Goal: Information Seeking & Learning: Learn about a topic

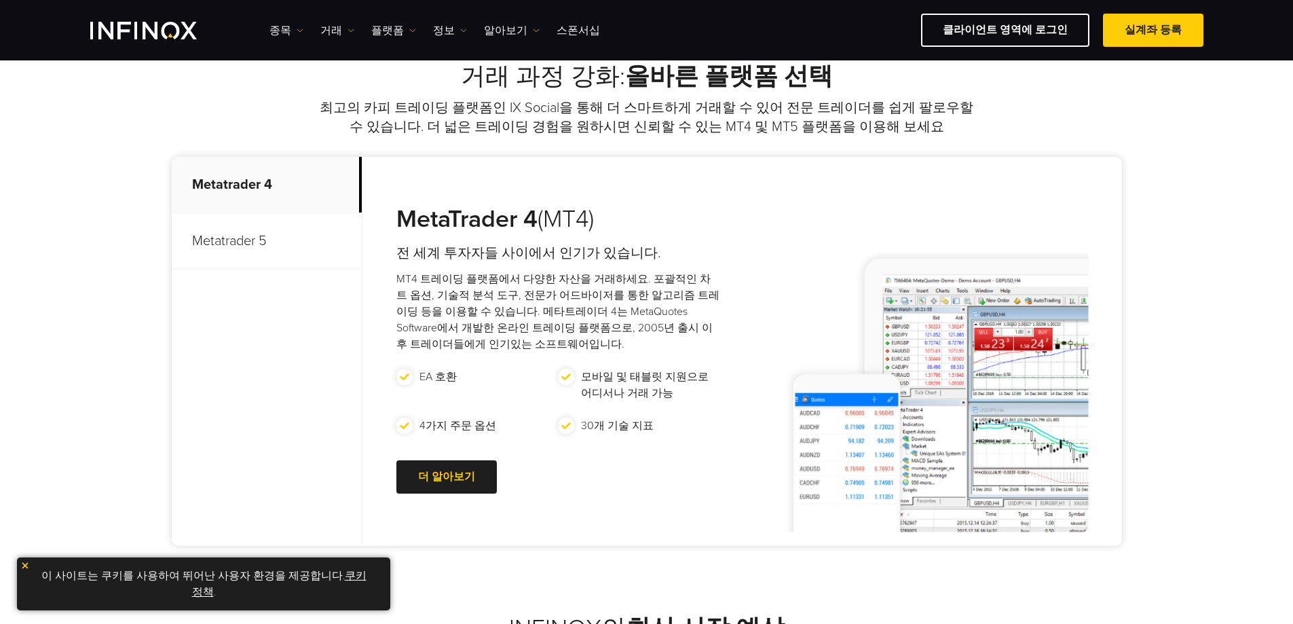
click at [248, 246] on p "Metatrader 5" at bounding box center [267, 241] width 190 height 56
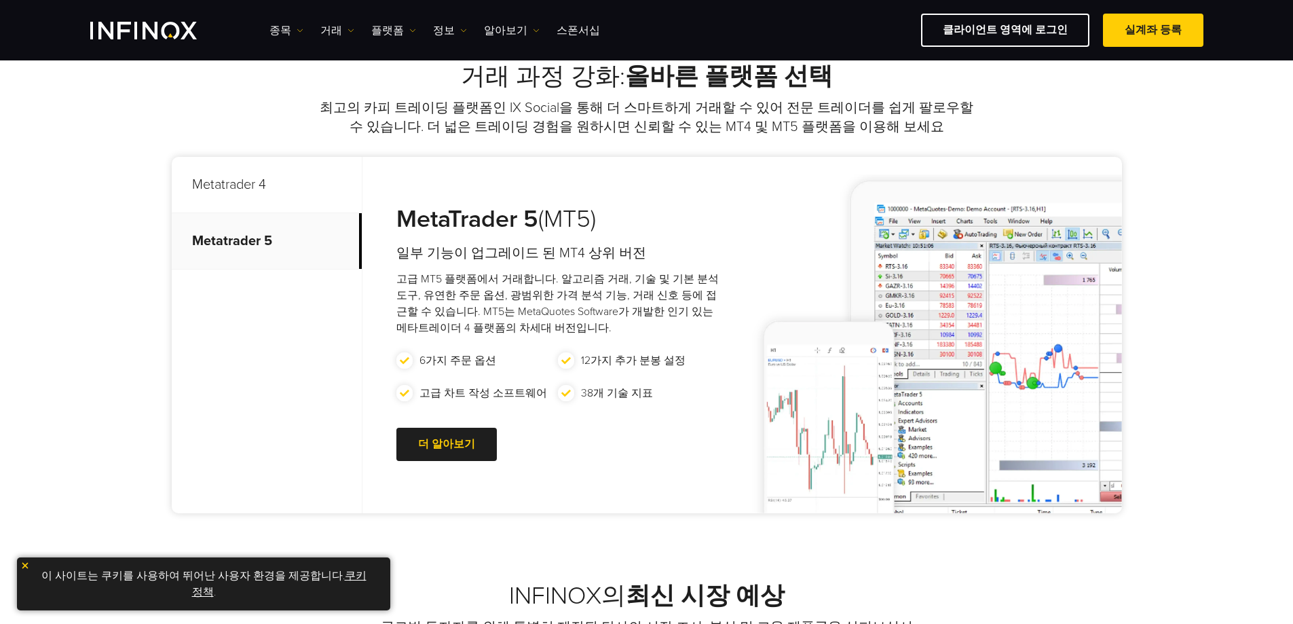
click at [261, 183] on p "Metatrader 4" at bounding box center [267, 185] width 190 height 56
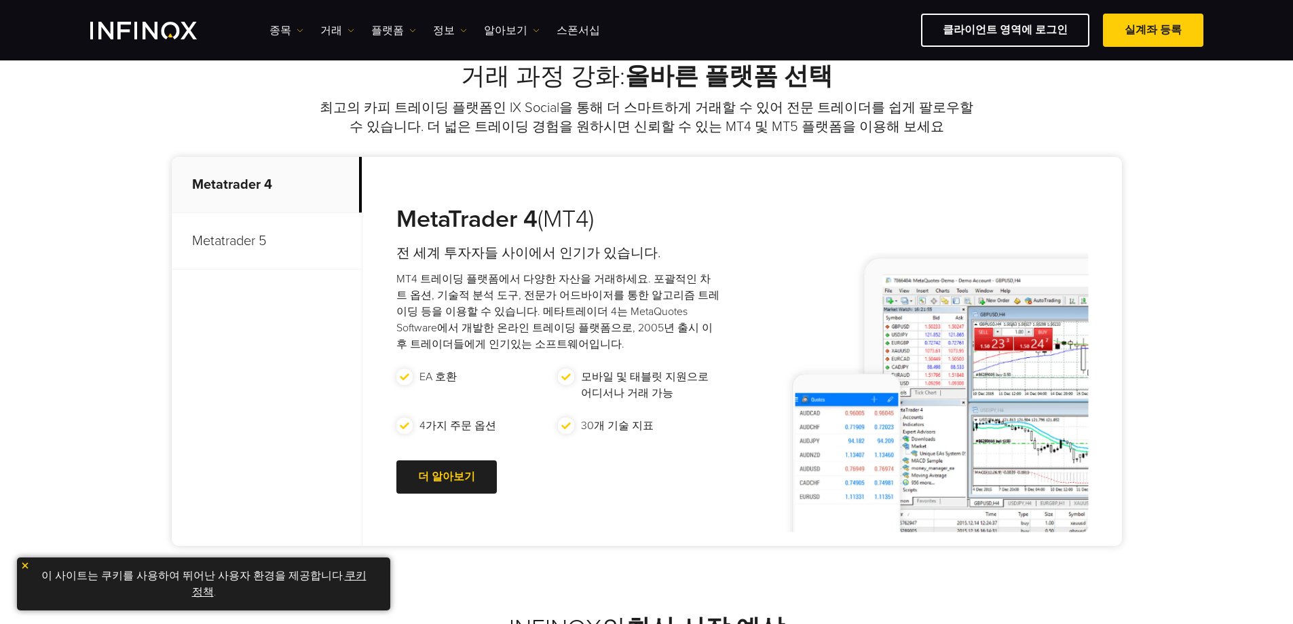
click at [265, 242] on p "Metatrader 5" at bounding box center [267, 241] width 190 height 56
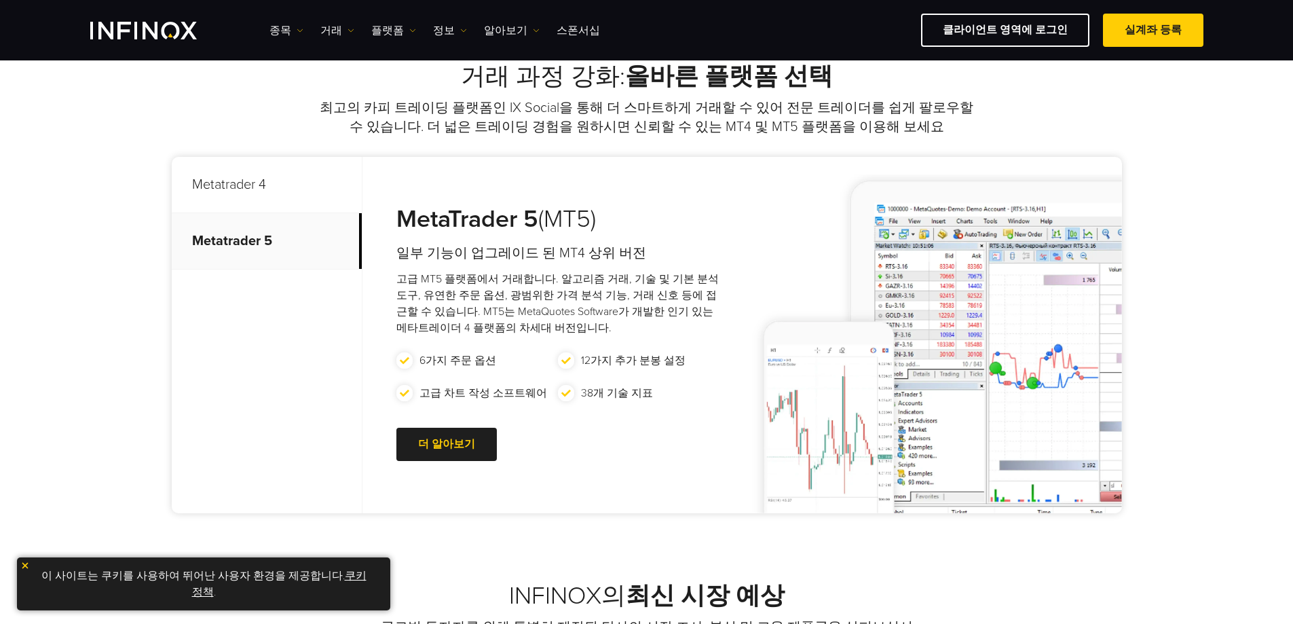
click at [276, 200] on p "Metatrader 4" at bounding box center [267, 185] width 190 height 56
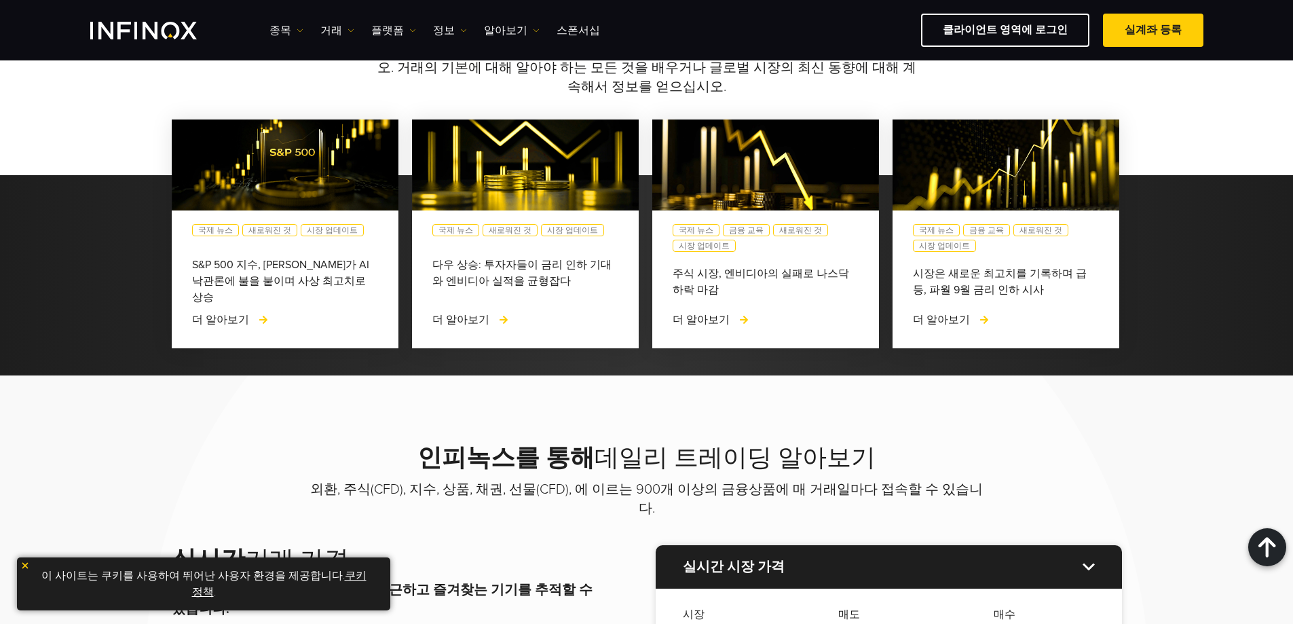
scroll to position [1426, 0]
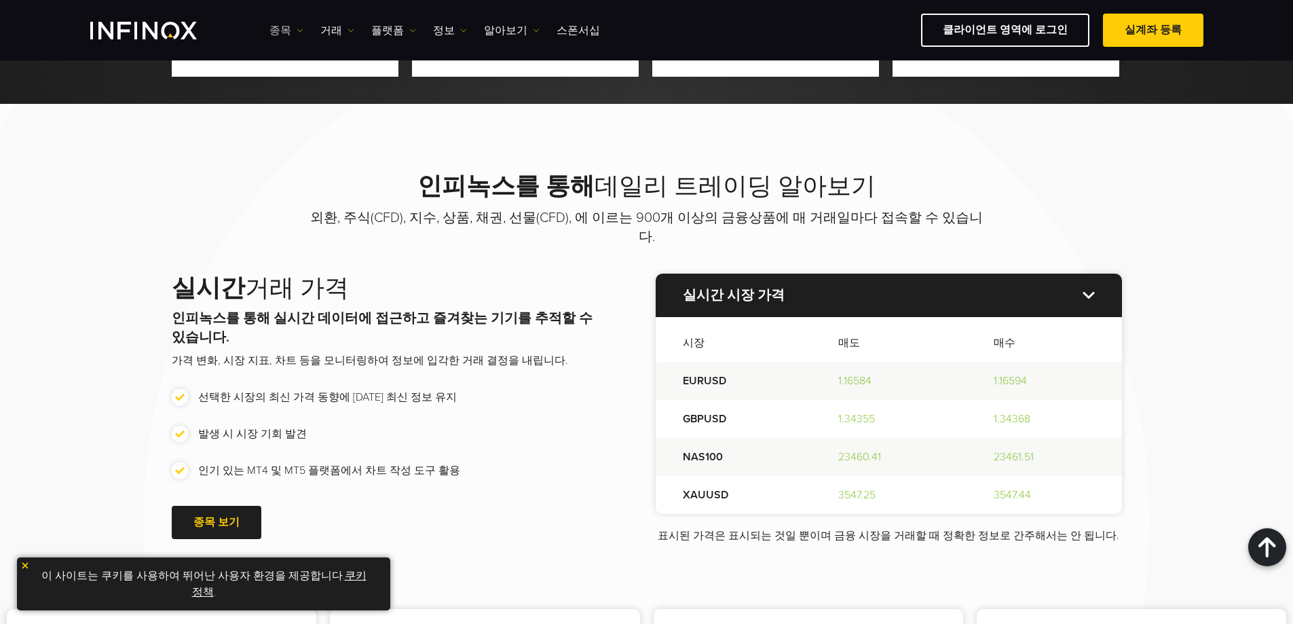
click at [297, 30] on img at bounding box center [300, 30] width 7 height 7
click at [301, 70] on link "종목" at bounding box center [306, 73] width 73 height 29
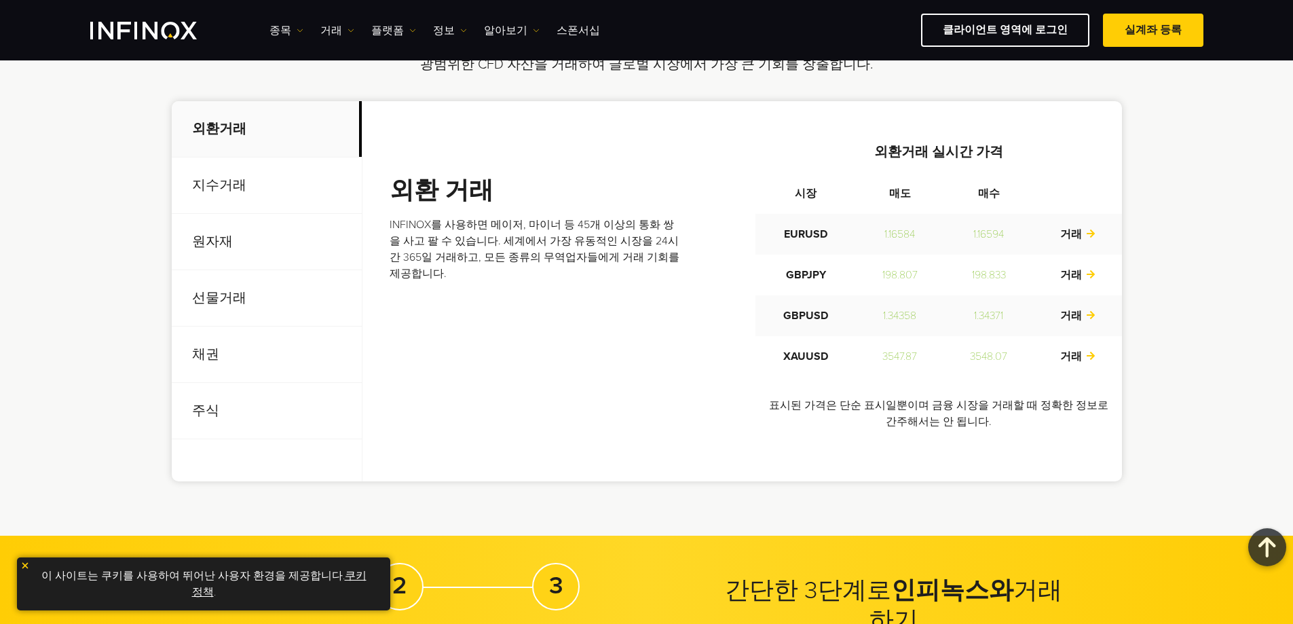
scroll to position [475, 0]
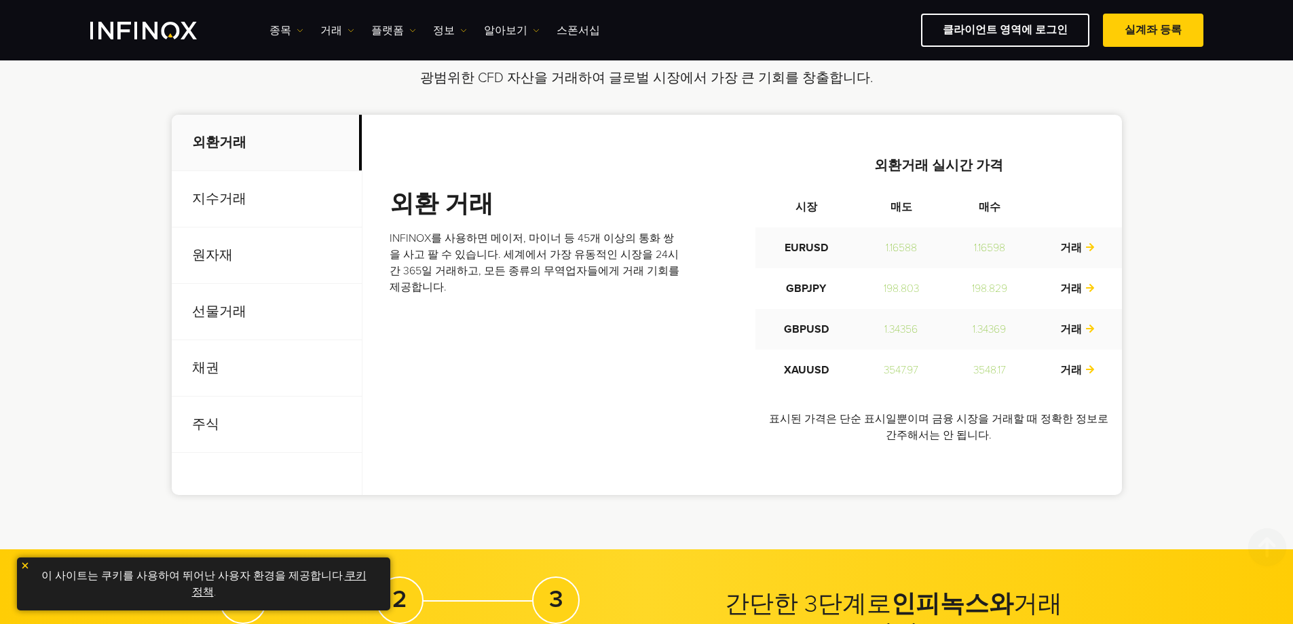
click at [240, 327] on p "선물거래" at bounding box center [267, 312] width 190 height 56
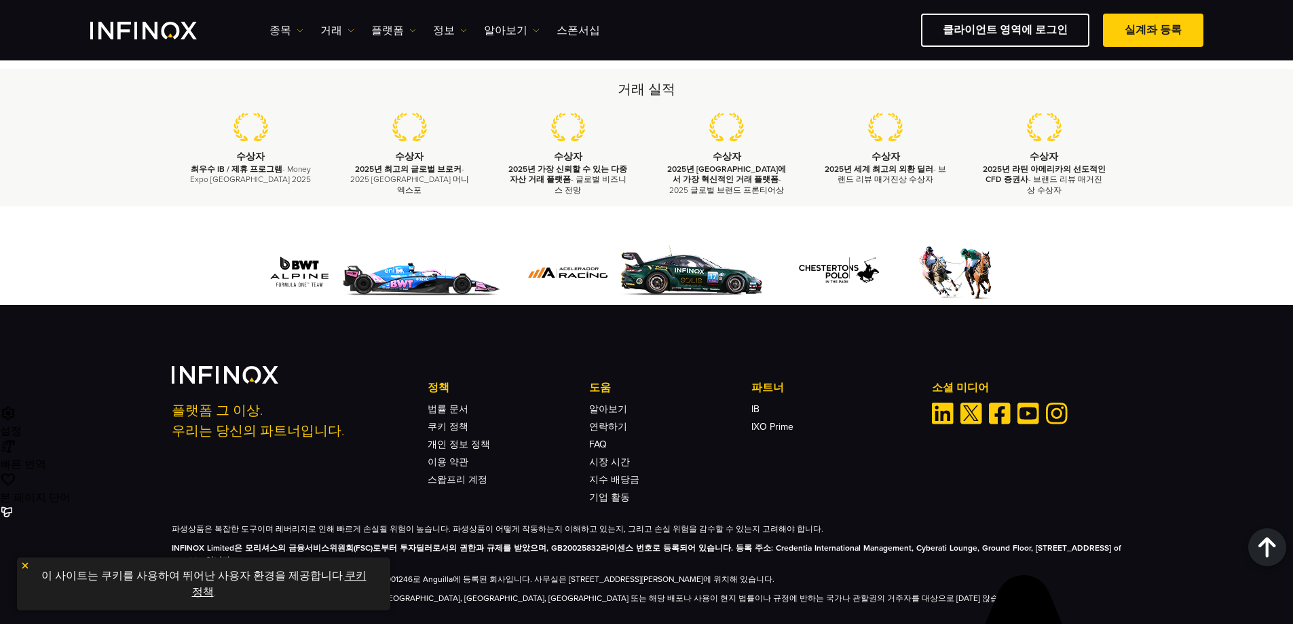
scroll to position [1490, 0]
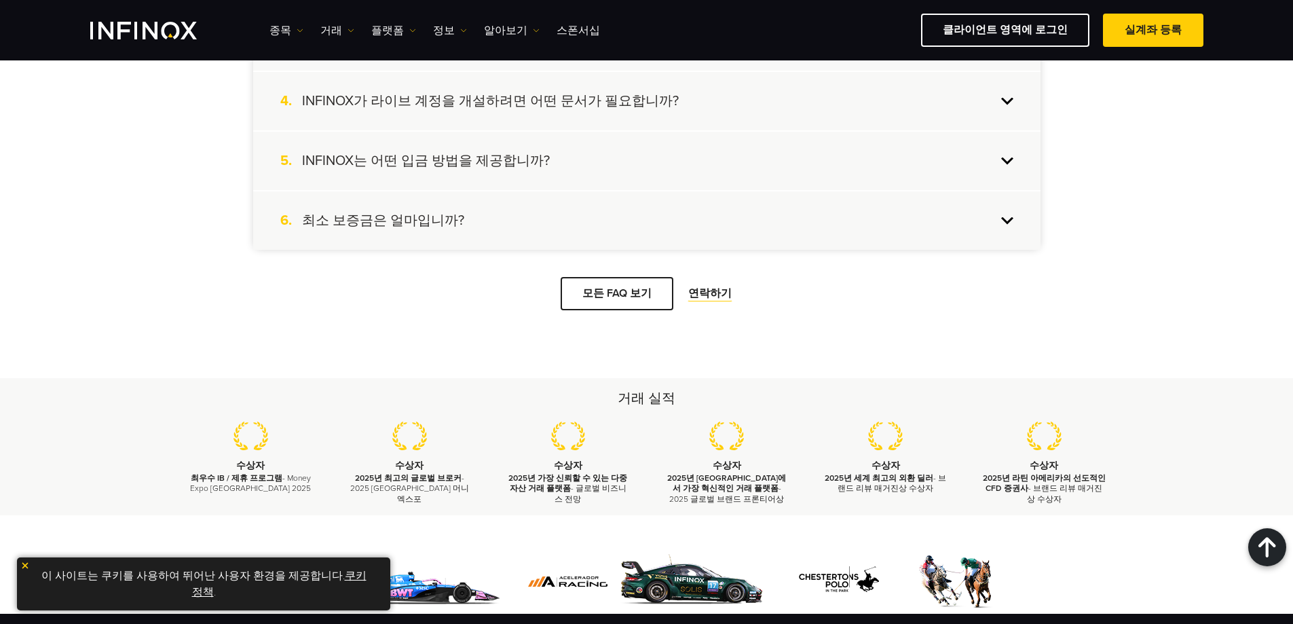
click at [418, 238] on div "6. 최소 보증금은 얼마입니까?" at bounding box center [647, 220] width 788 height 58
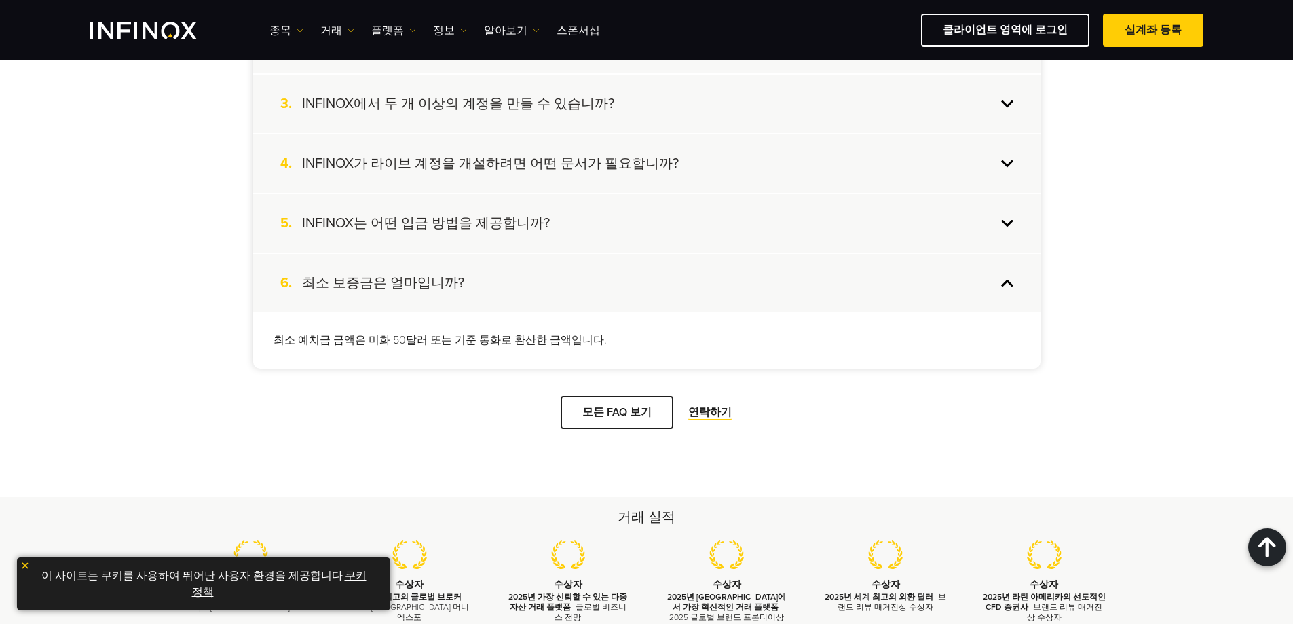
scroll to position [1422, 0]
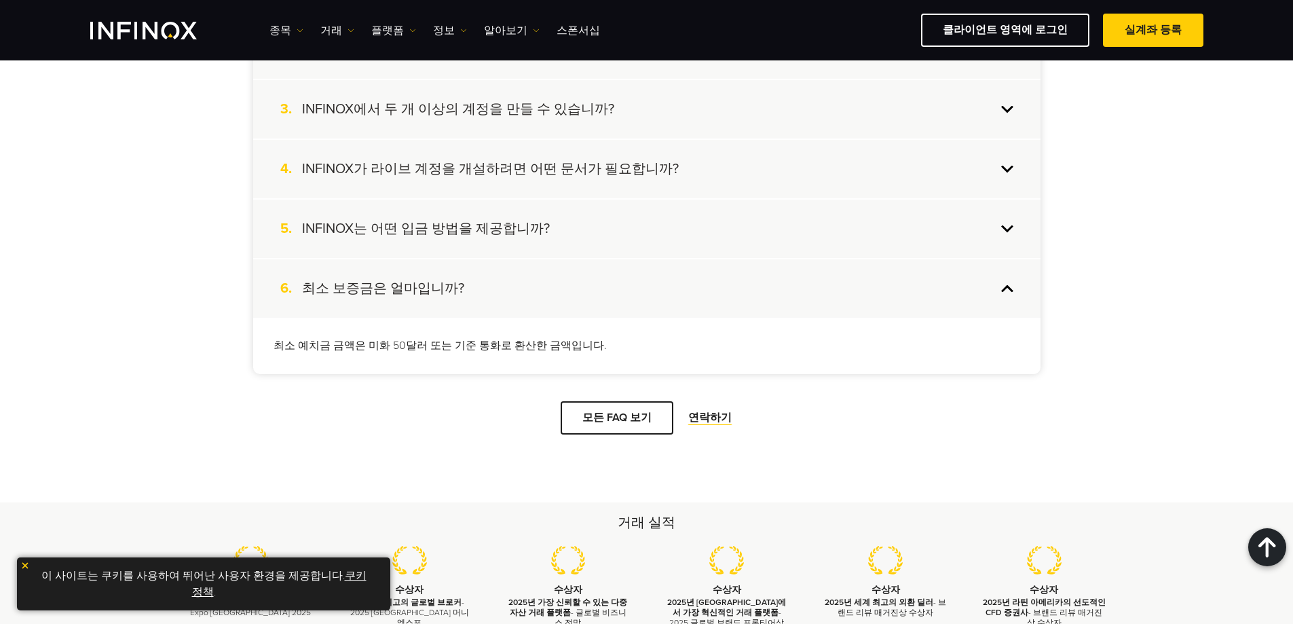
click at [360, 241] on div "5. INFINOX는 어떤 입금 방법을 제공합니까?" at bounding box center [647, 229] width 788 height 58
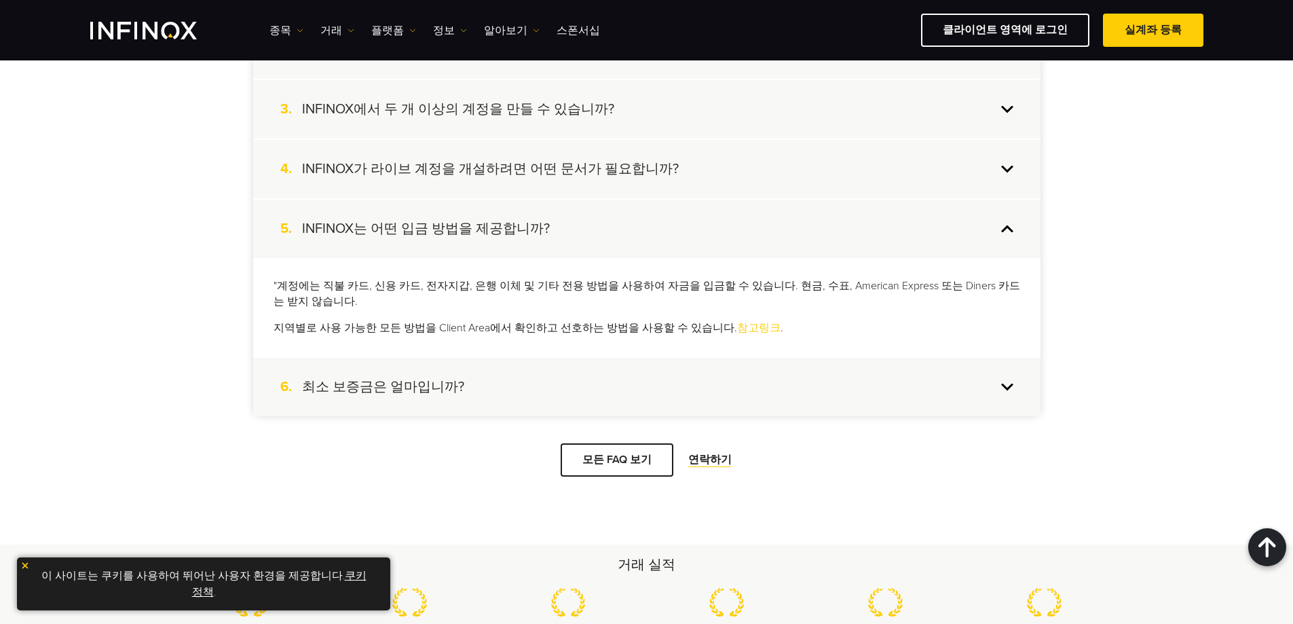
scroll to position [0, 0]
click at [360, 241] on div "5. INFINOX는 어떤 입금 방법을 제공합니까?" at bounding box center [647, 229] width 788 height 58
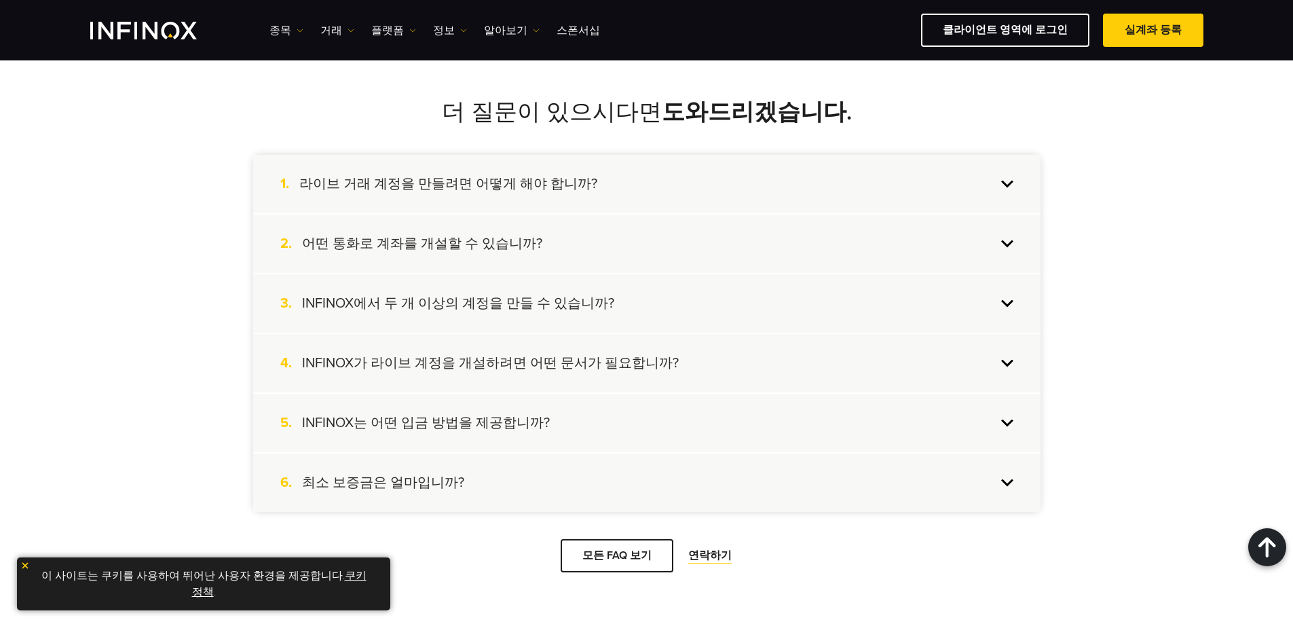
scroll to position [1219, 0]
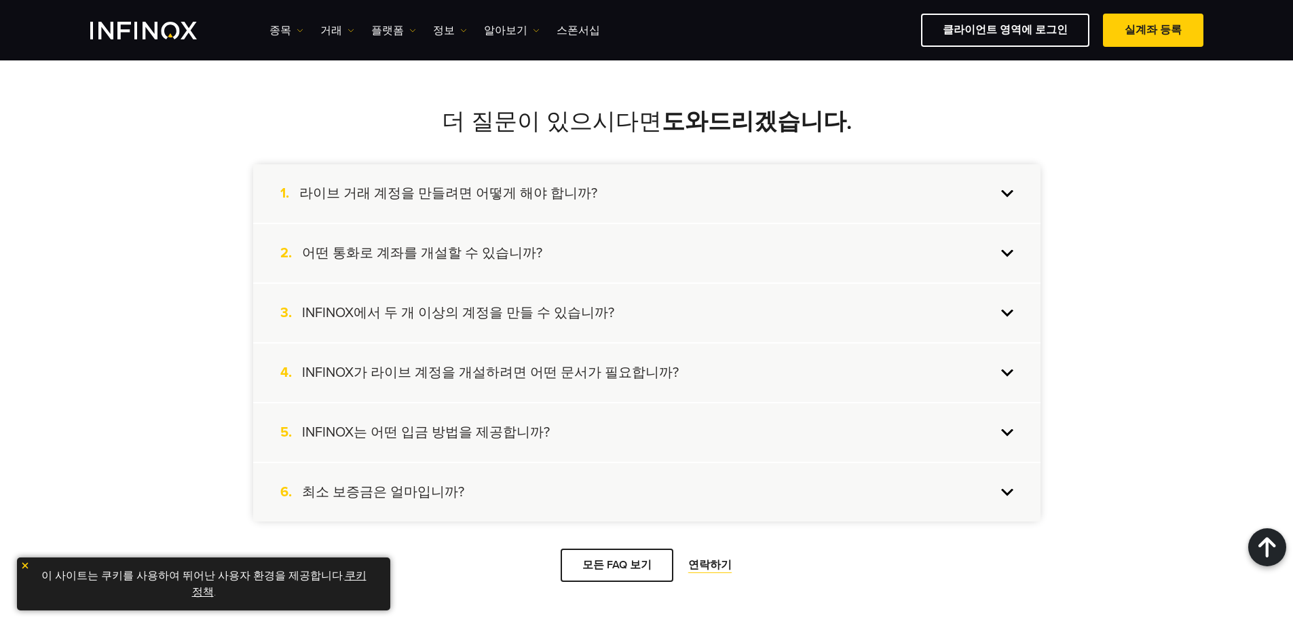
click at [333, 322] on div "3. INFINOX에서 두 개 이상의 계정을 만들 수 있습니까?" at bounding box center [647, 313] width 788 height 58
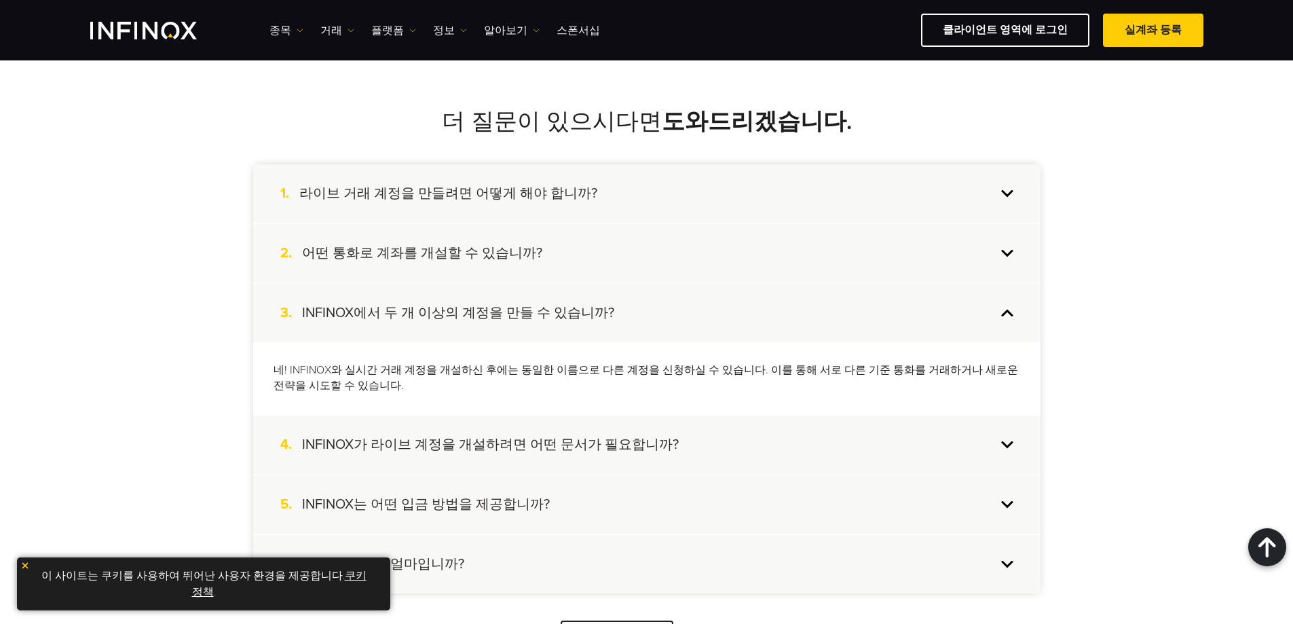
click at [333, 322] on div "3. INFINOX에서 두 개 이상의 계정을 만들 수 있습니까?" at bounding box center [647, 313] width 788 height 58
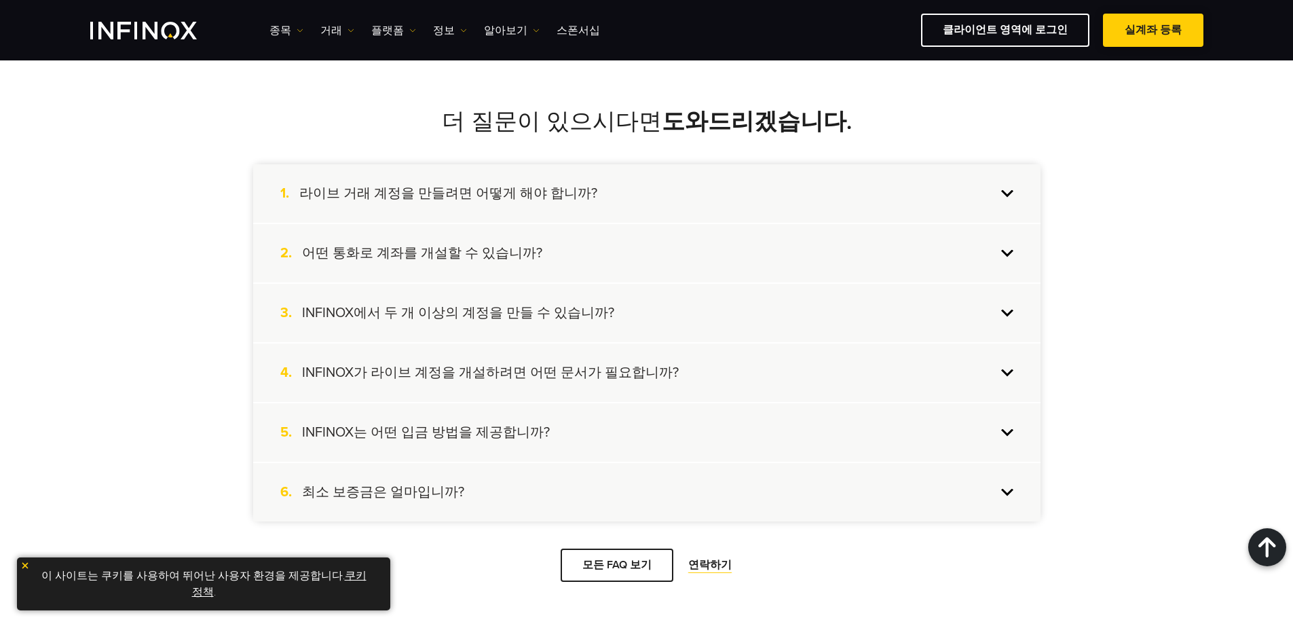
click at [1154, 31] on span at bounding box center [1154, 31] width 0 height 0
